Goal: Task Accomplishment & Management: Manage account settings

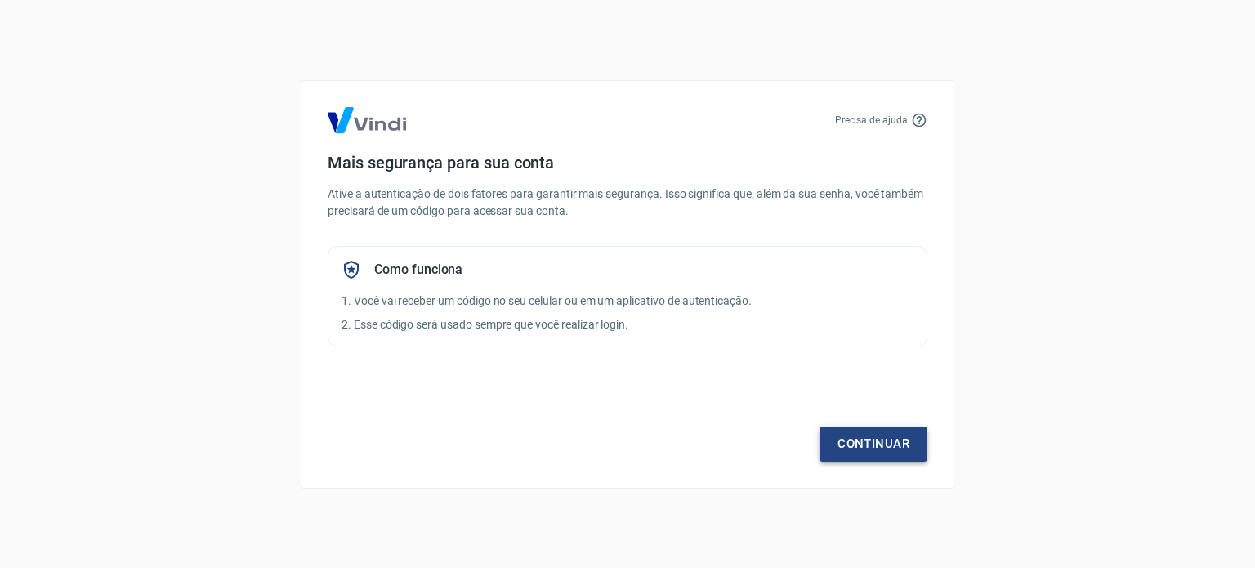
click at [843, 446] on link "Continuar" at bounding box center [873, 443] width 108 height 34
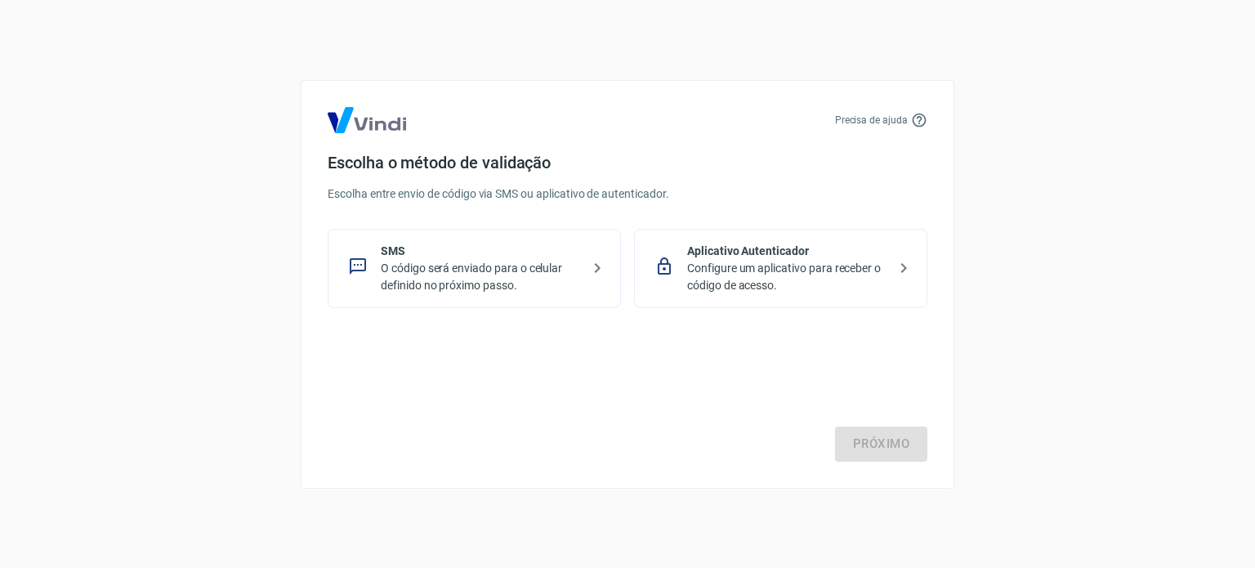
click at [501, 264] on p "O código será enviado para o celular definido no próximo passo." at bounding box center [481, 277] width 200 height 34
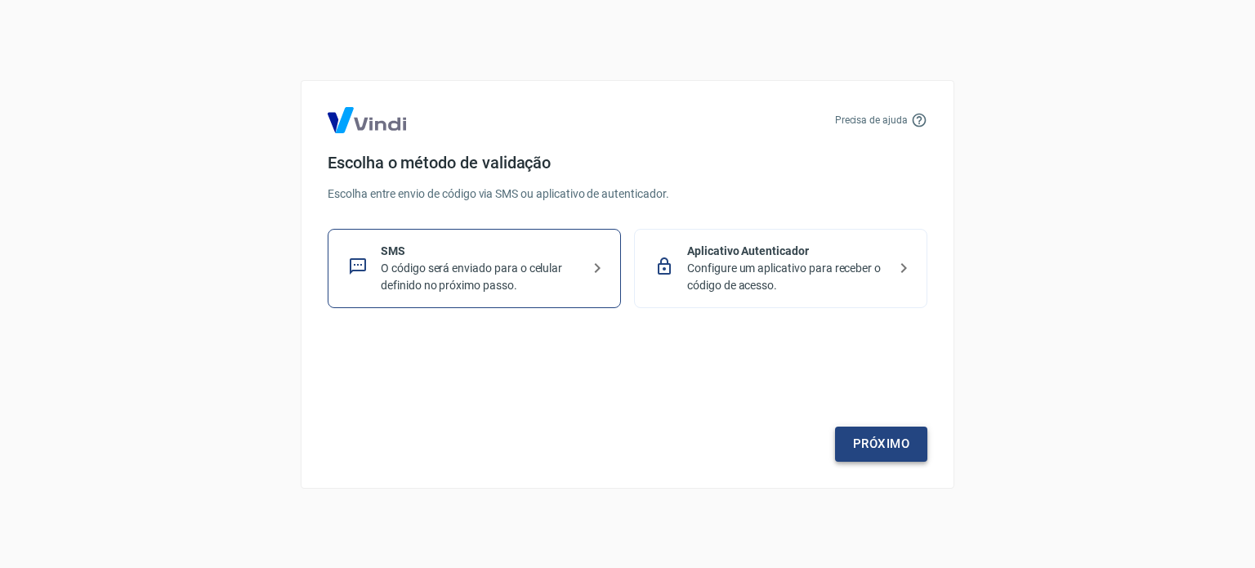
click at [911, 429] on link "Próximo" at bounding box center [881, 443] width 92 height 34
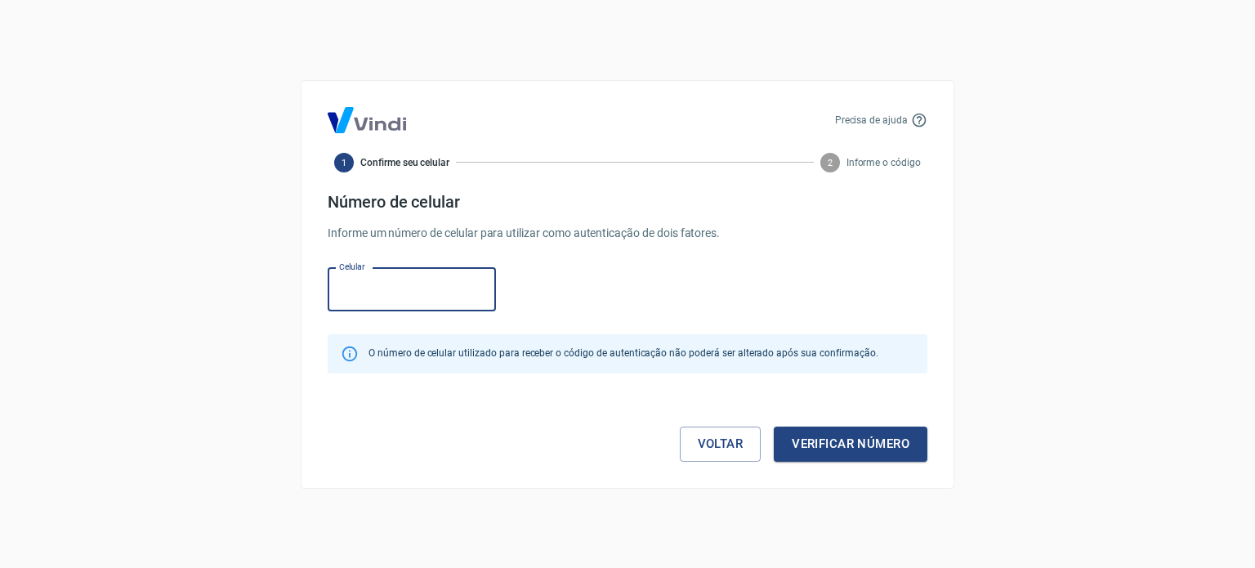
paste input "(11) 95530-4967"
type input "(11) 95530-4967"
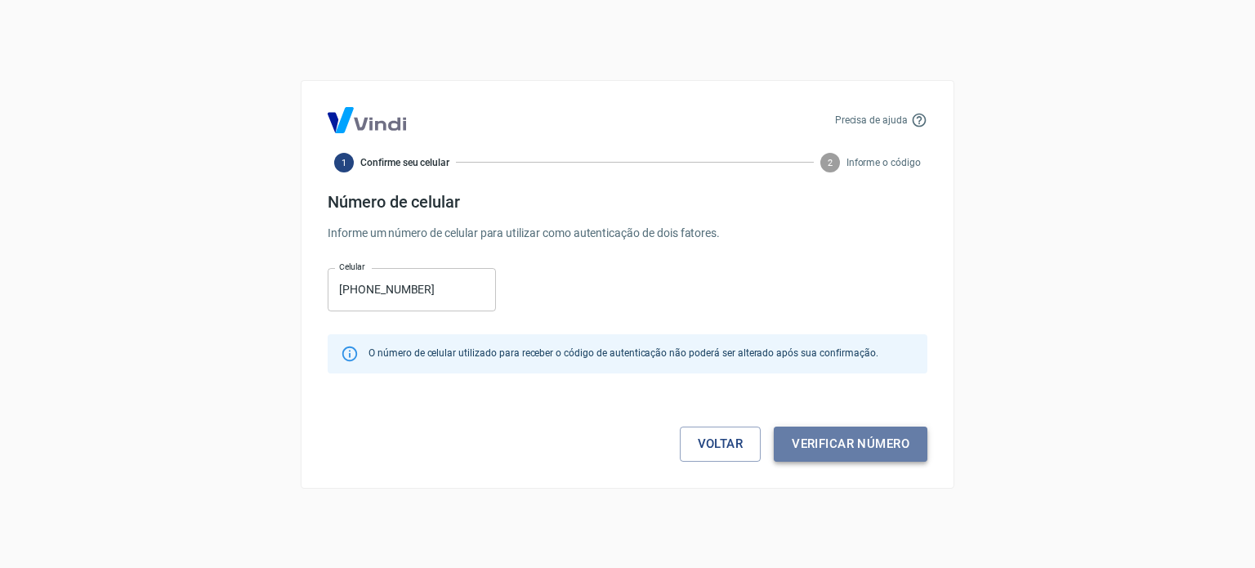
click at [891, 452] on button "Verificar número" at bounding box center [850, 443] width 154 height 34
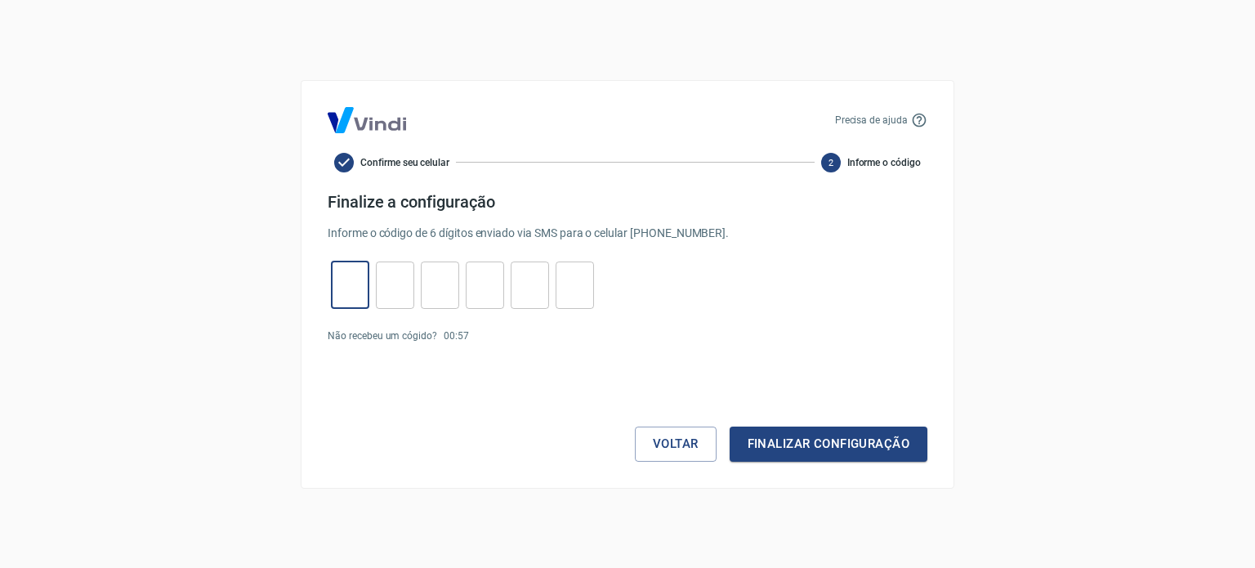
click at [359, 283] on input "tel" at bounding box center [350, 284] width 38 height 35
paste input "7"
type input "7"
type input "0"
type input "9"
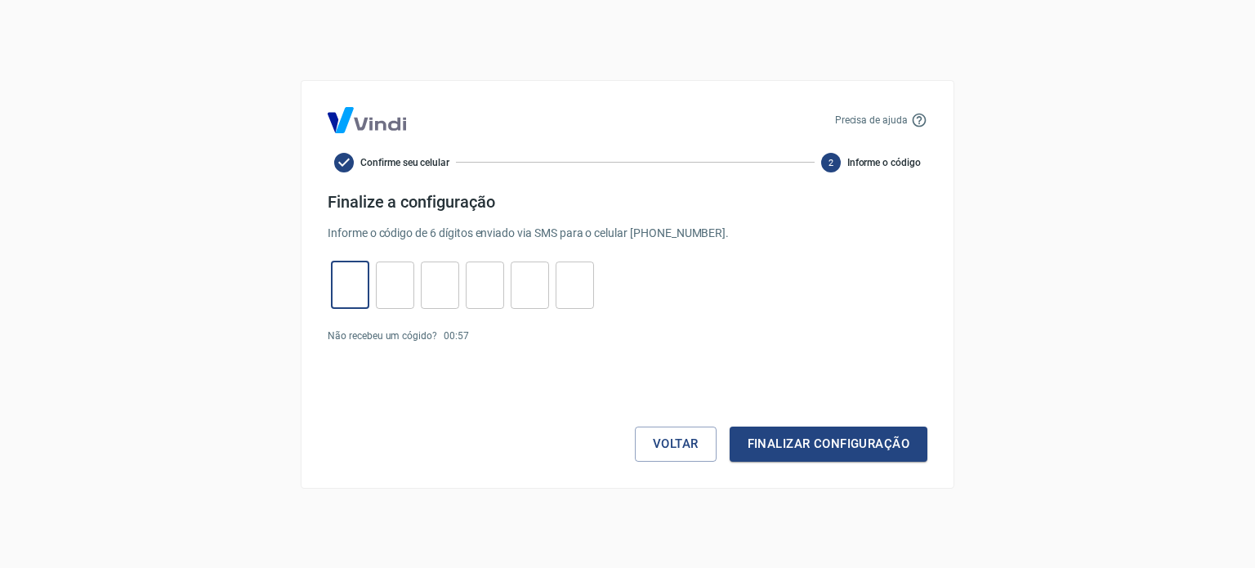
type input "6"
type input "0"
type input "4"
type input "7"
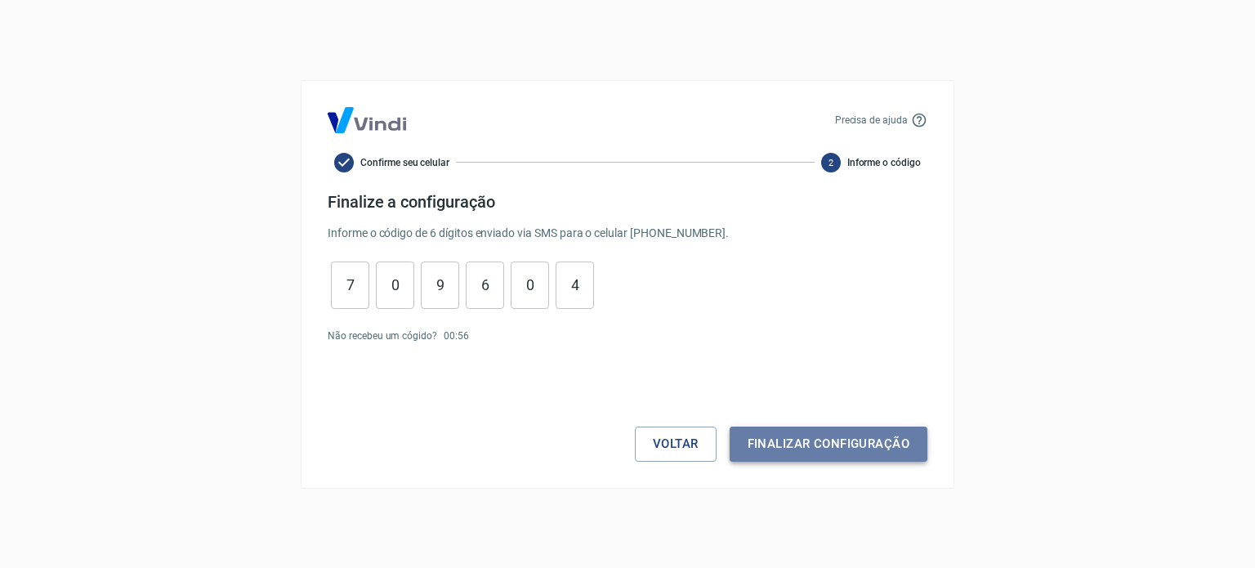
click at [817, 450] on button "Finalizar configuração" at bounding box center [828, 443] width 198 height 34
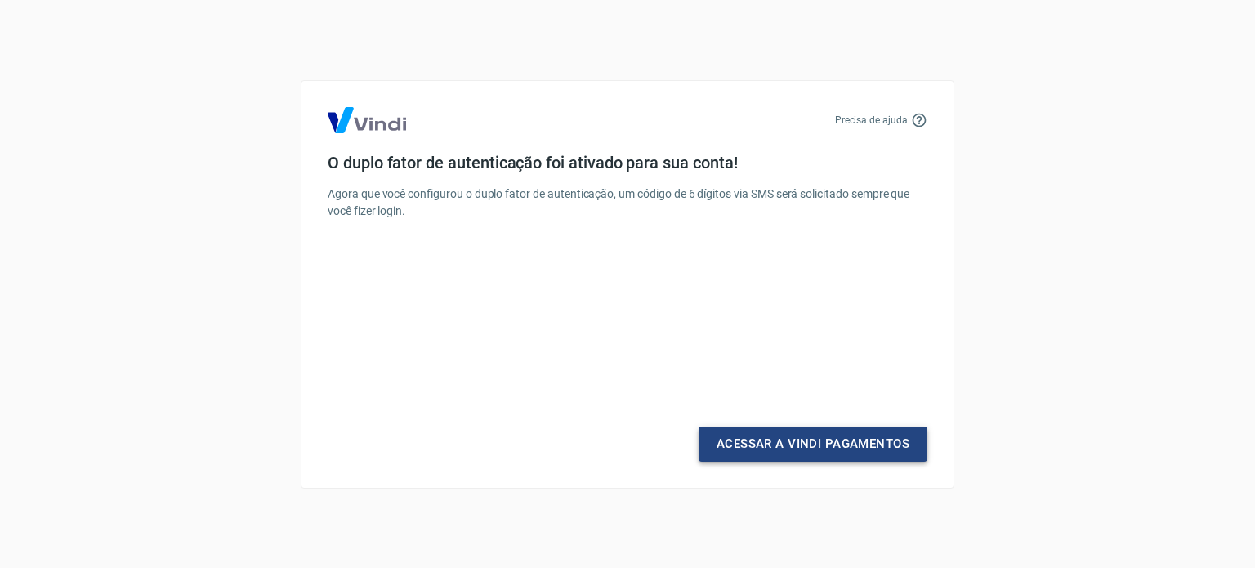
click at [802, 441] on link "Acessar a Vindi Pagamentos" at bounding box center [812, 443] width 229 height 34
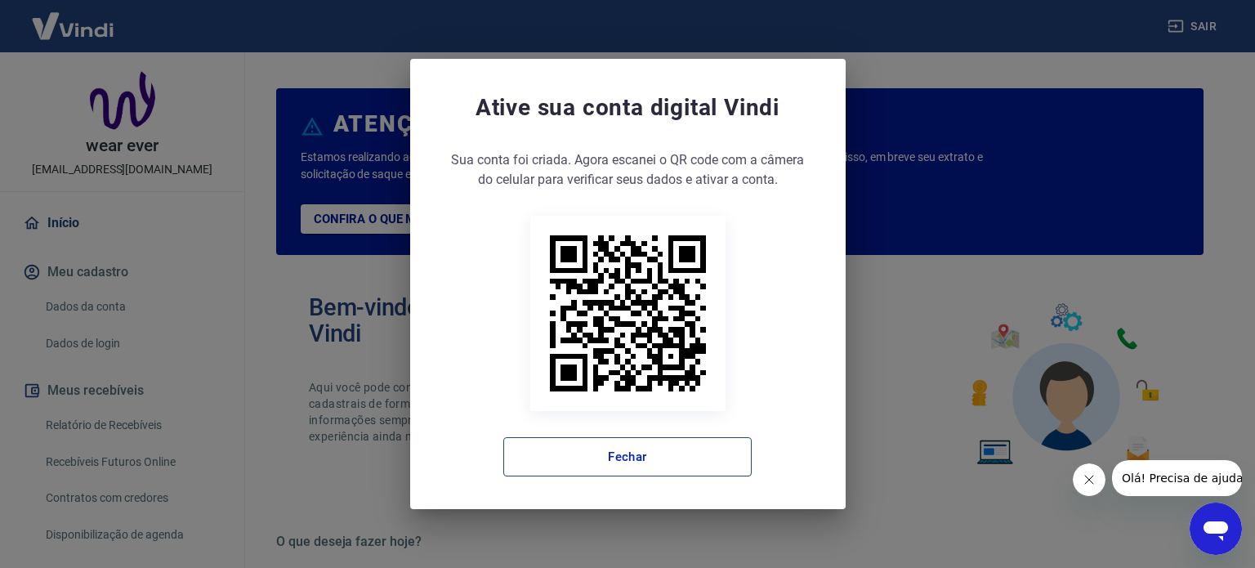
click at [628, 472] on button "Fechar" at bounding box center [627, 456] width 248 height 39
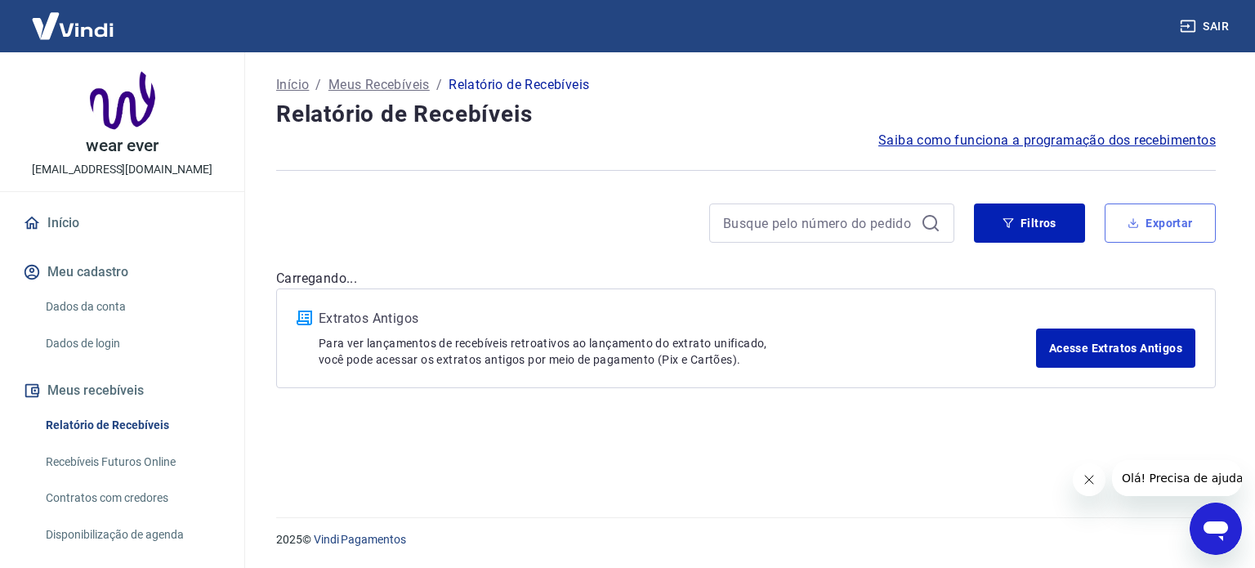
click at [1170, 225] on button "Exportar" at bounding box center [1159, 222] width 111 height 39
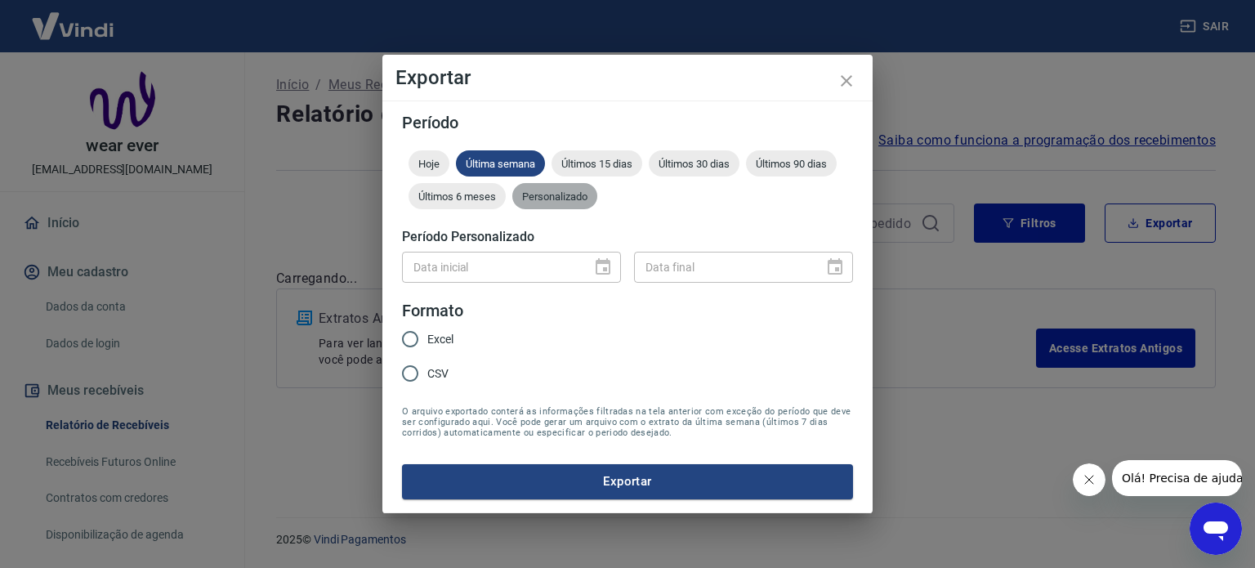
click at [591, 199] on span "Personalizado" at bounding box center [554, 196] width 85 height 12
click at [601, 264] on icon "Choose date" at bounding box center [603, 267] width 20 height 20
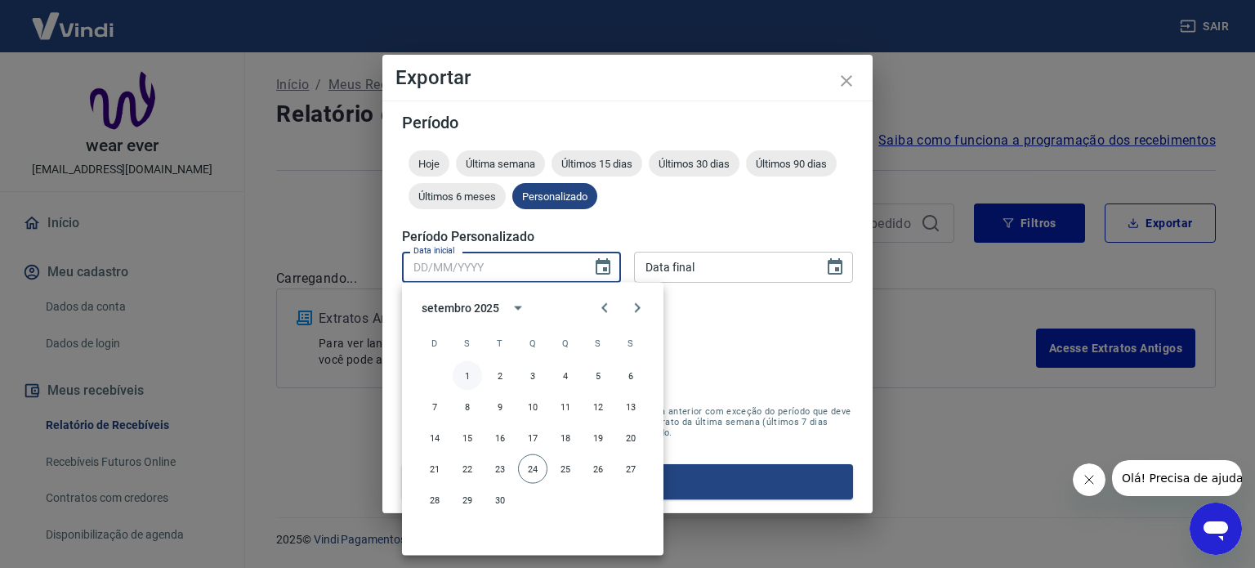
click at [464, 375] on button "1" at bounding box center [466, 375] width 29 height 29
type input "[DATE]"
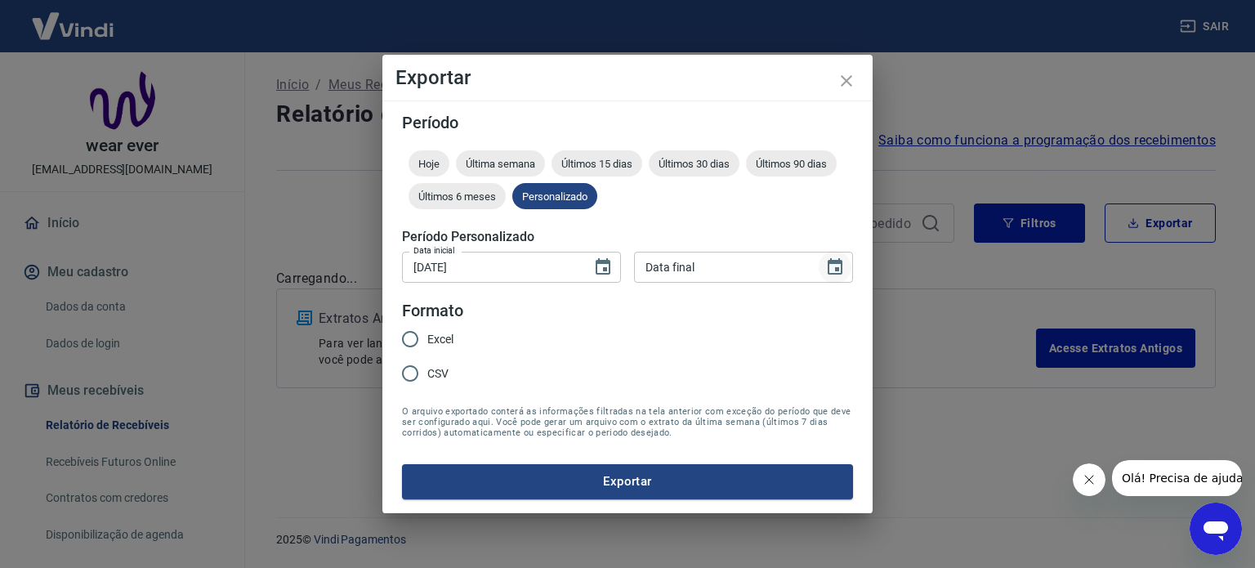
click at [848, 266] on button "Choose date" at bounding box center [834, 267] width 33 height 33
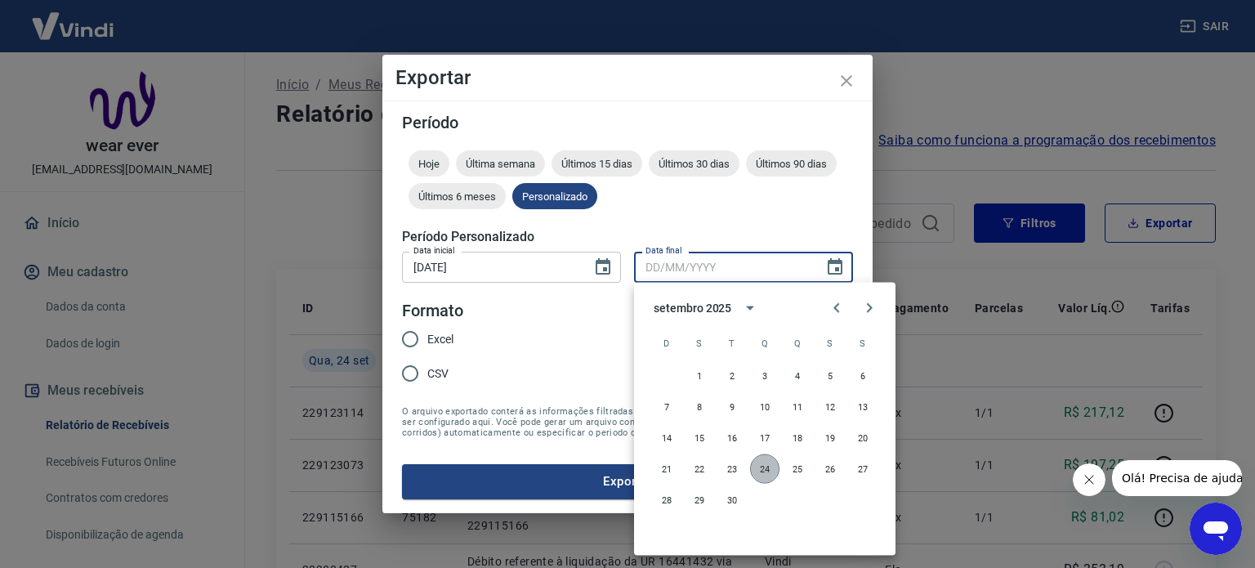
click at [771, 474] on button "24" at bounding box center [764, 468] width 29 height 29
type input "[DATE]"
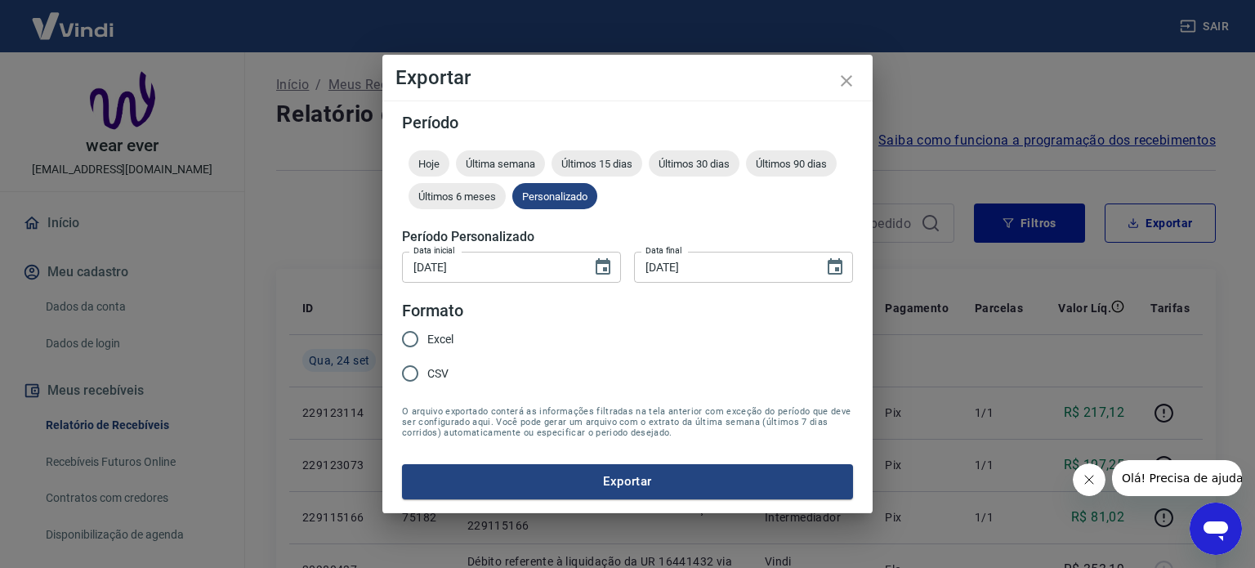
click at [427, 340] on span "Excel" at bounding box center [440, 339] width 26 height 17
click at [427, 340] on input "Excel" at bounding box center [410, 339] width 34 height 34
radio input "true"
click at [506, 473] on button "Exportar" at bounding box center [627, 481] width 451 height 34
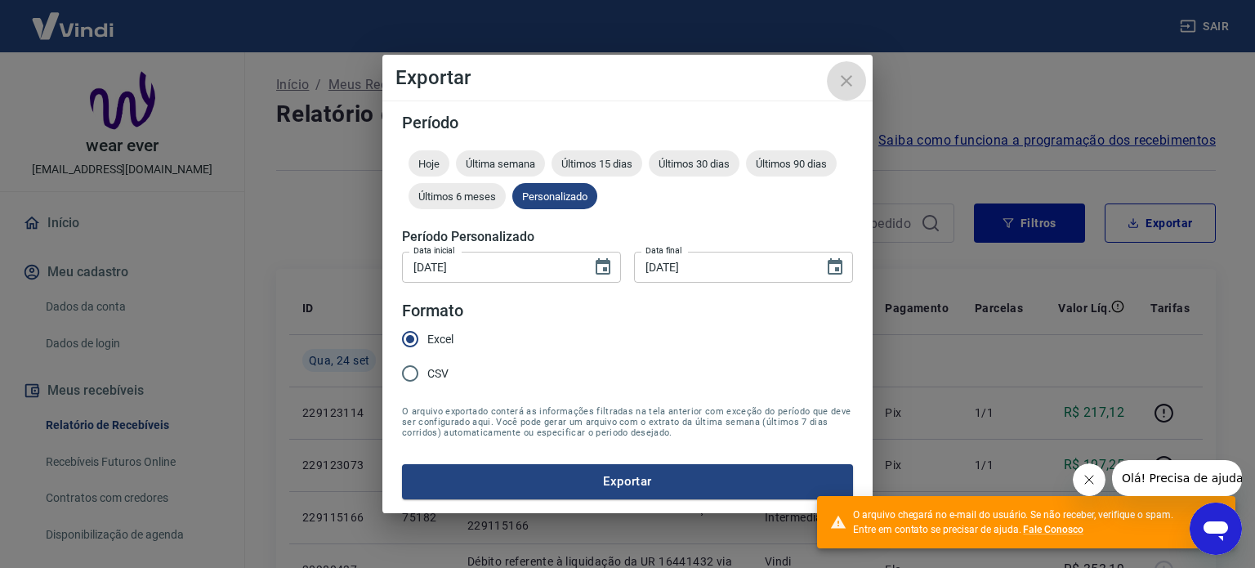
click at [845, 83] on icon "close" at bounding box center [845, 80] width 11 height 11
